Goal: Complete application form: Complete application form

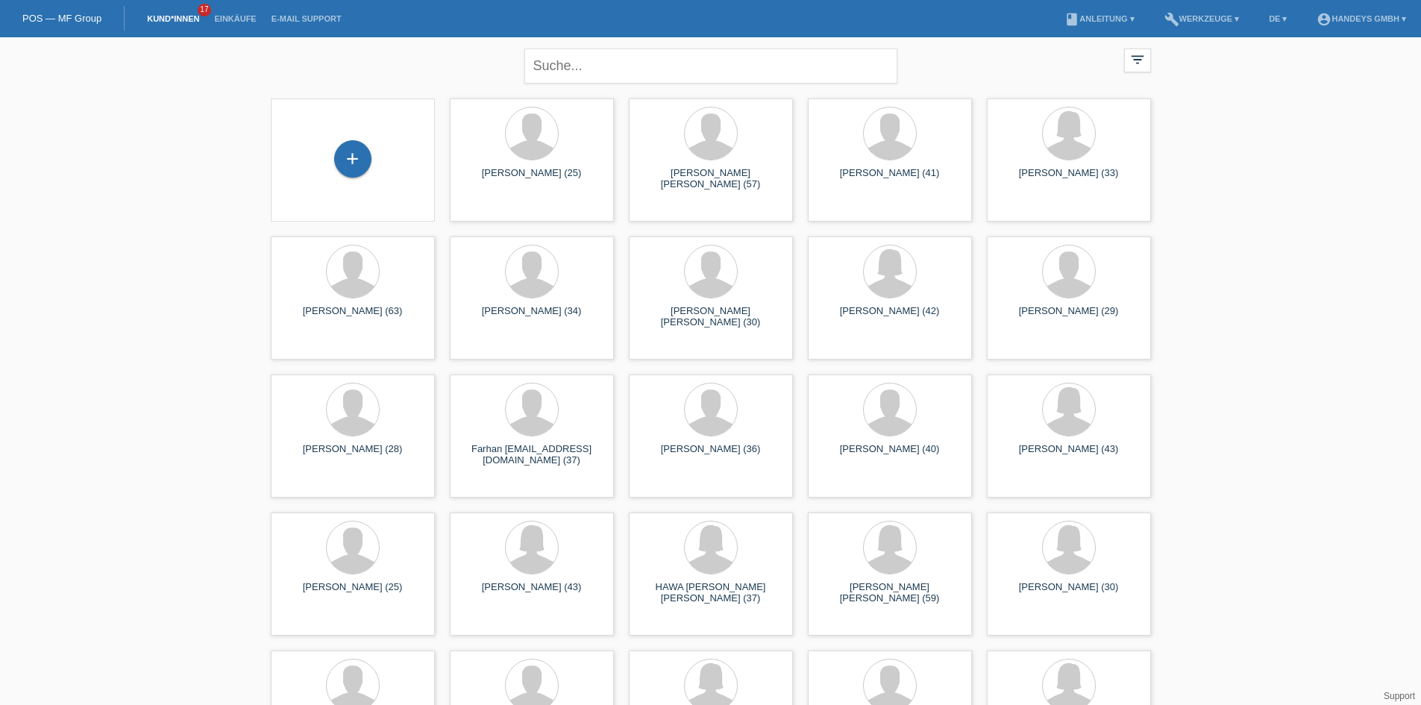
click at [963, 68] on div "close filter_list view_module Alle Kund*innen anzeigen star Markierte Kund*inne…" at bounding box center [710, 64] width 895 height 54
click at [647, 68] on input "text" at bounding box center [710, 65] width 373 height 35
type input "keroshan"
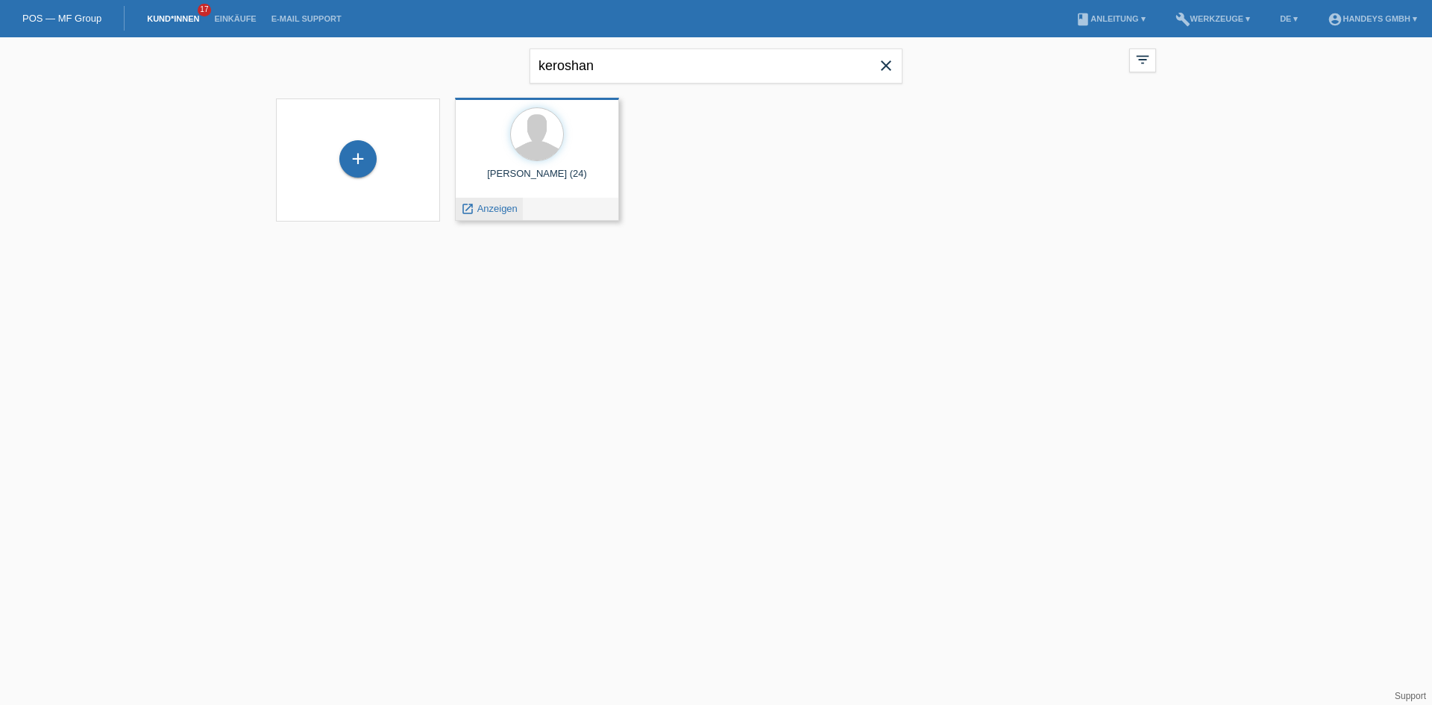
click at [513, 204] on span "Anzeigen" at bounding box center [497, 208] width 40 height 11
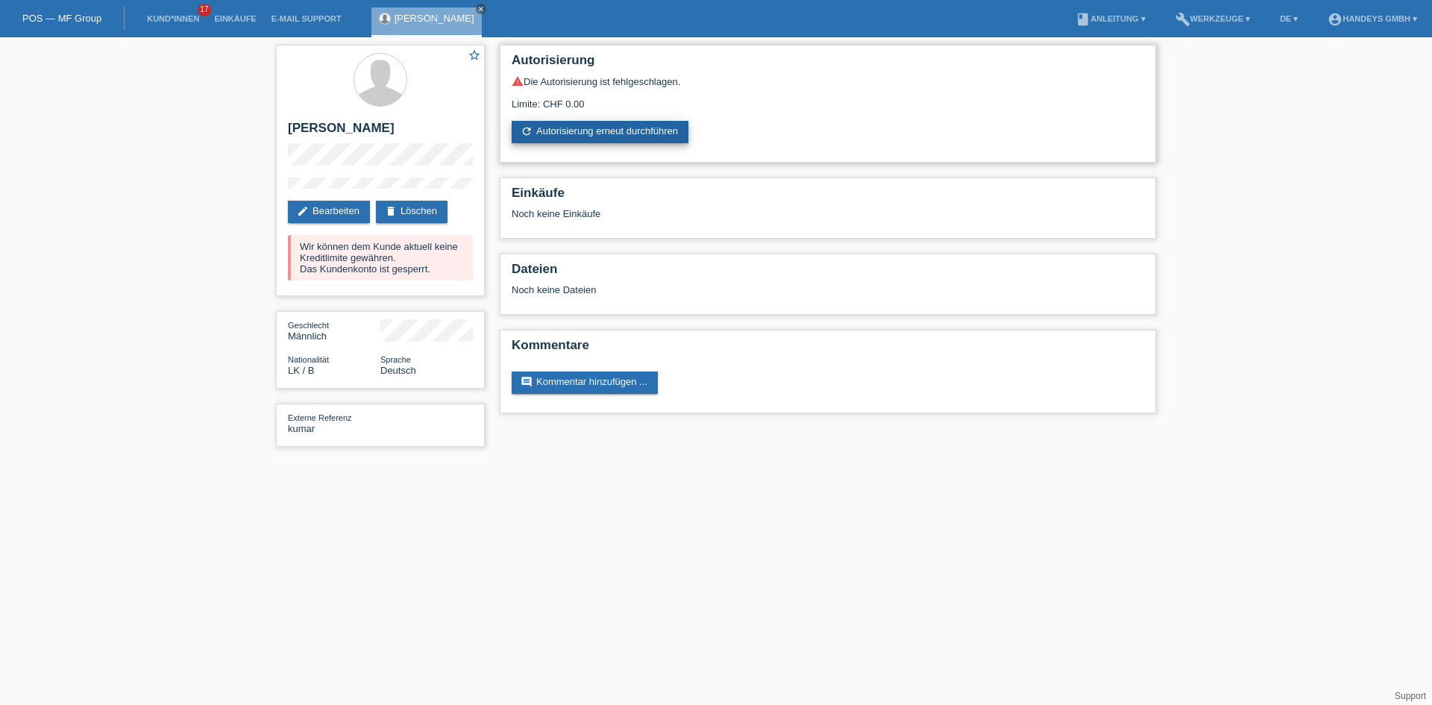
click at [578, 139] on link "refresh Autorisierung erneut durchführen" at bounding box center [600, 132] width 177 height 22
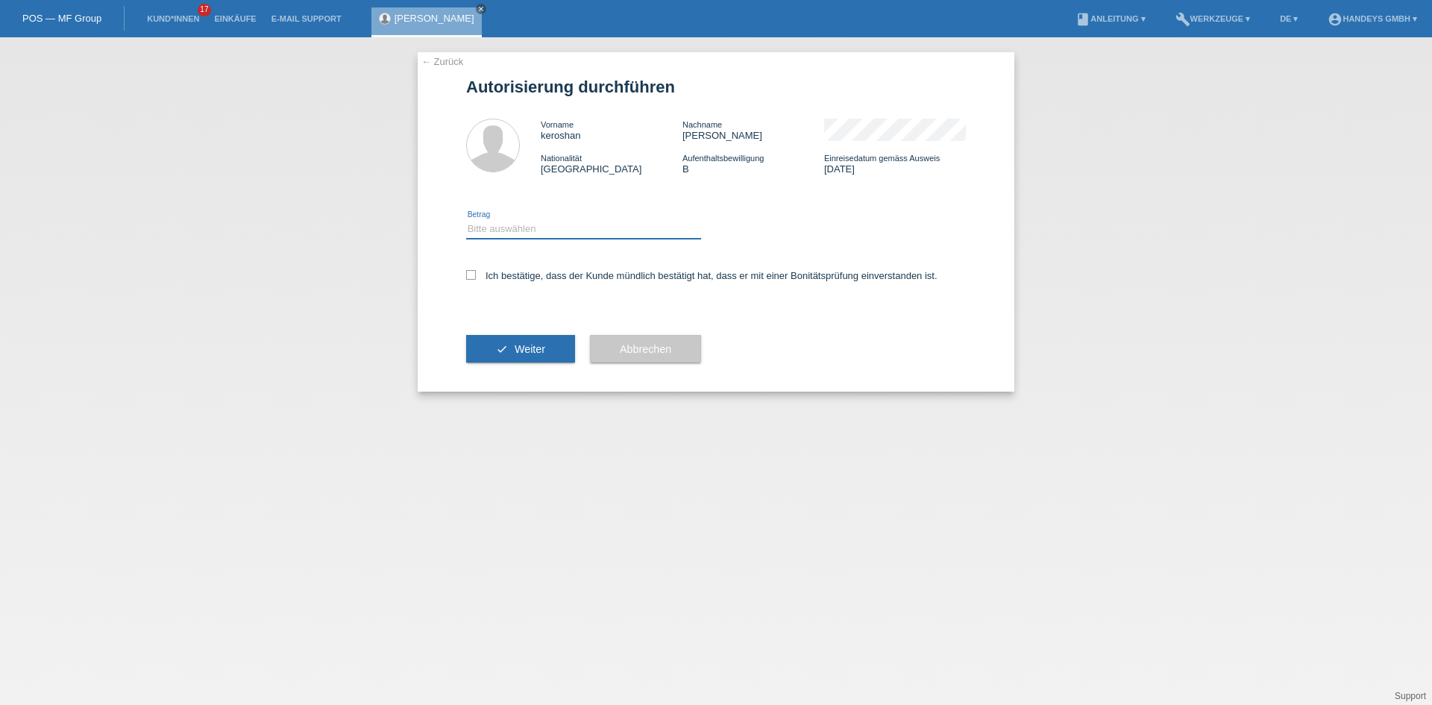
click at [567, 228] on select "Bitte auswählen CHF 1.00 - CHF 499.00 CHF 500.00 - CHF 1'999.00 CHF 2'000.00 - …" at bounding box center [583, 229] width 235 height 18
select select "3"
click at [466, 220] on select "Bitte auswählen CHF 1.00 - CHF 499.00 CHF 500.00 - CHF 1'999.00 CHF 2'000.00 - …" at bounding box center [583, 229] width 235 height 18
click at [491, 283] on div "Ich bestätige, dass der Kunde mündlich bestätigt hat, dass er mit einer Bonität…" at bounding box center [716, 280] width 500 height 51
click at [491, 277] on label "Ich bestätige, dass der Kunde mündlich bestätigt hat, dass er mit einer Bonität…" at bounding box center [701, 275] width 471 height 11
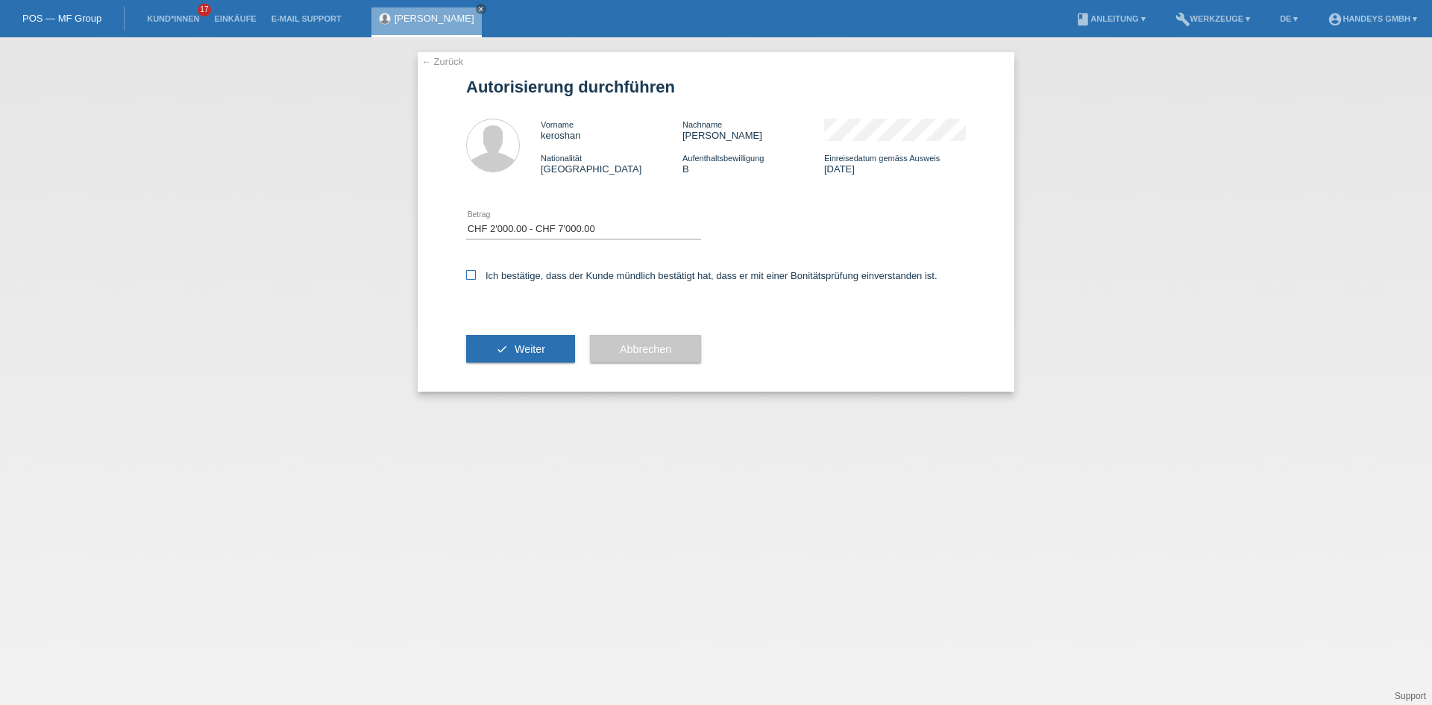
click at [476, 277] on input "Ich bestätige, dass der Kunde mündlich bestätigt hat, dass er mit einer Bonität…" at bounding box center [471, 275] width 10 height 10
checkbox input "true"
click at [503, 339] on button "check Weiter" at bounding box center [520, 349] width 109 height 28
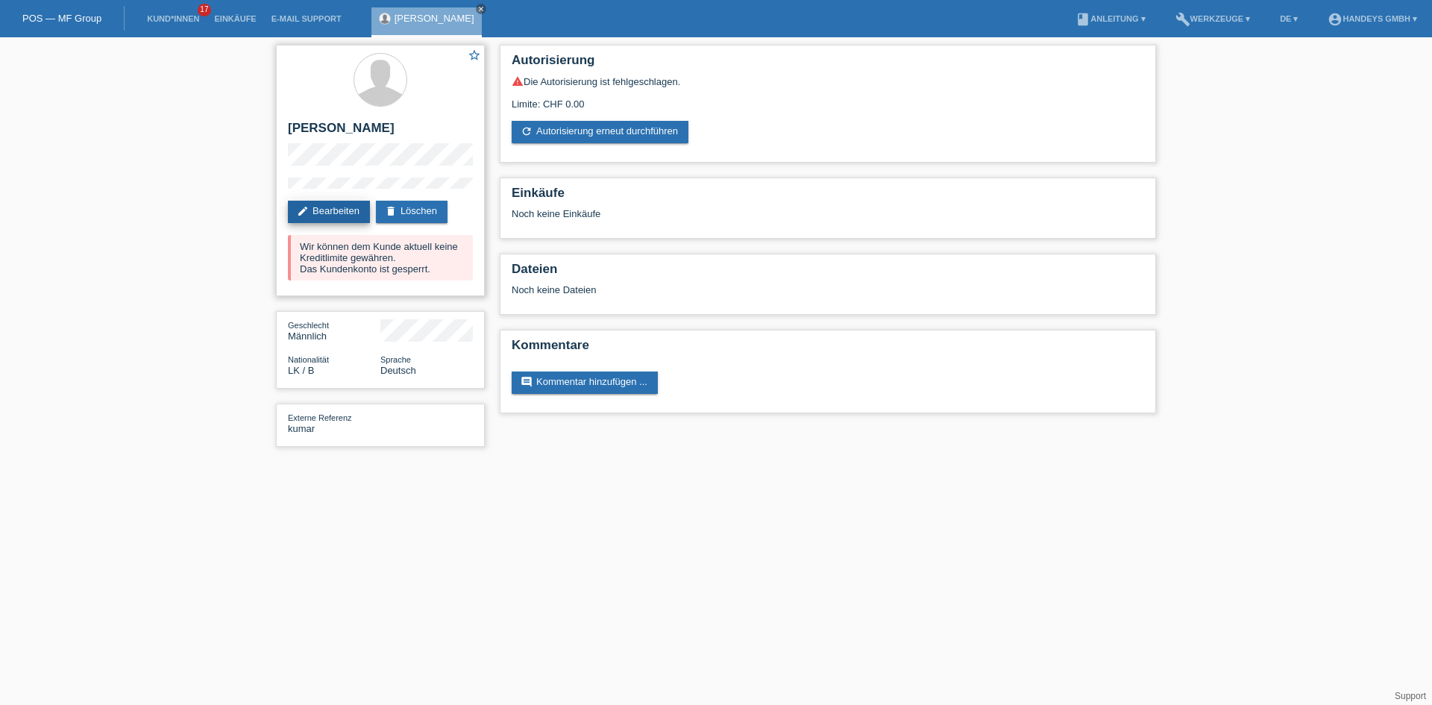
click at [306, 215] on icon "edit" at bounding box center [303, 211] width 12 height 12
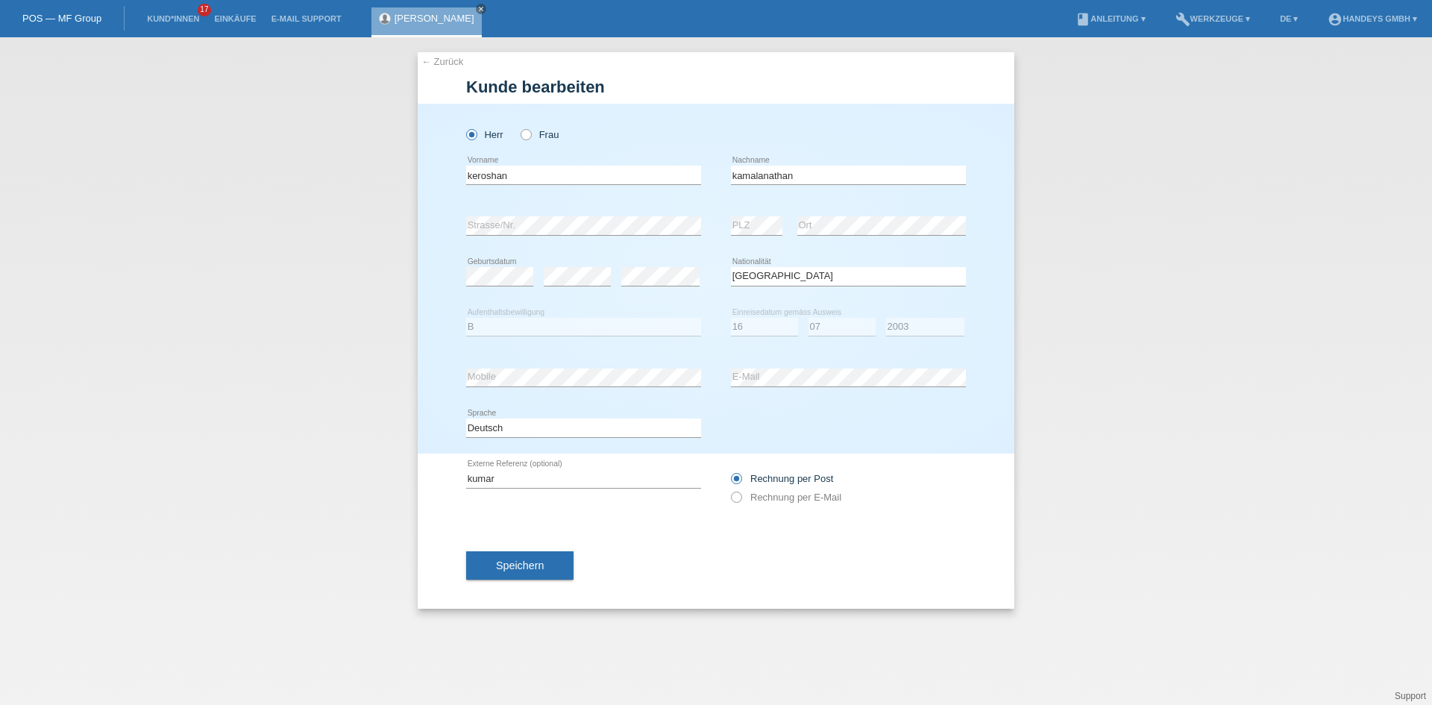
select select "LK"
select select "B"
select select "16"
select select "07"
select select "2003"
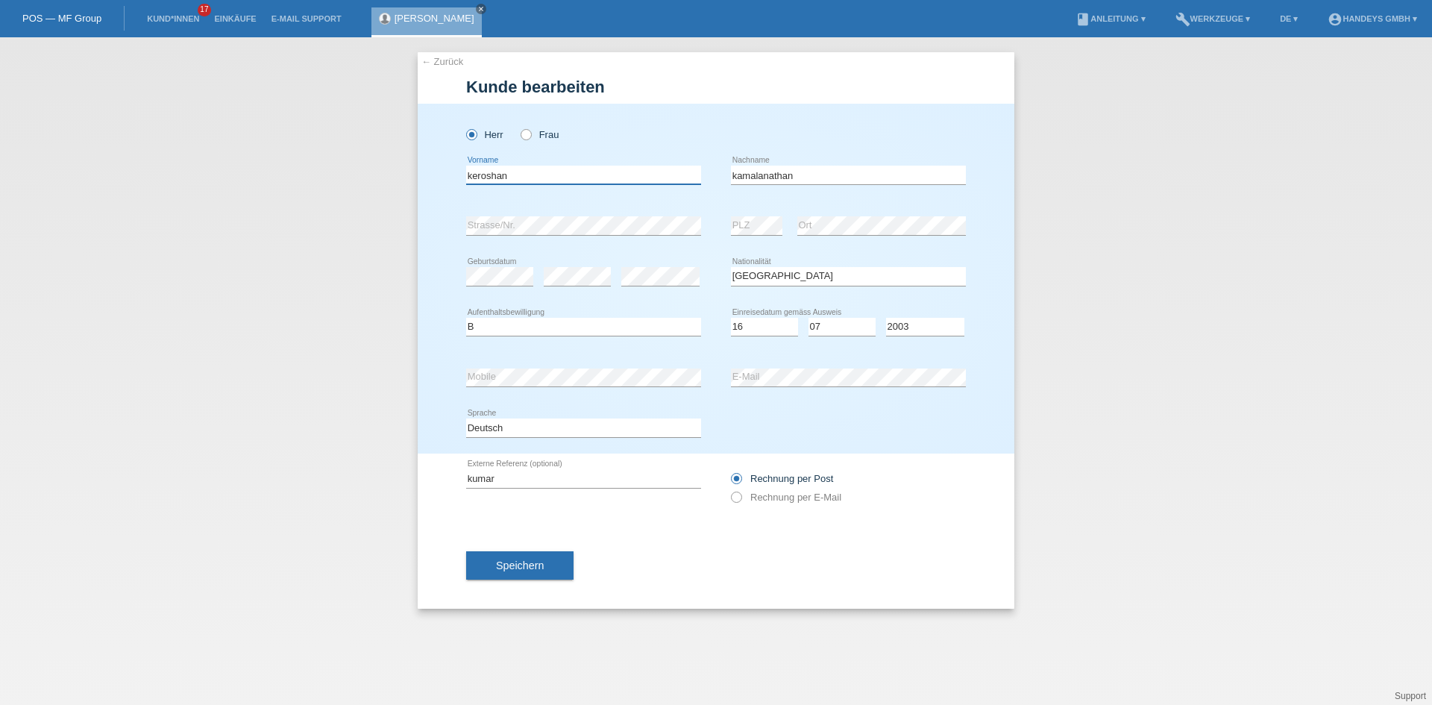
click at [534, 178] on input "keroshan" at bounding box center [583, 175] width 235 height 19
drag, startPoint x: 770, startPoint y: 174, endPoint x: 751, endPoint y: 180, distance: 19.6
click at [770, 174] on input "kamalanathan" at bounding box center [848, 175] width 235 height 19
